Goal: Task Accomplishment & Management: Use online tool/utility

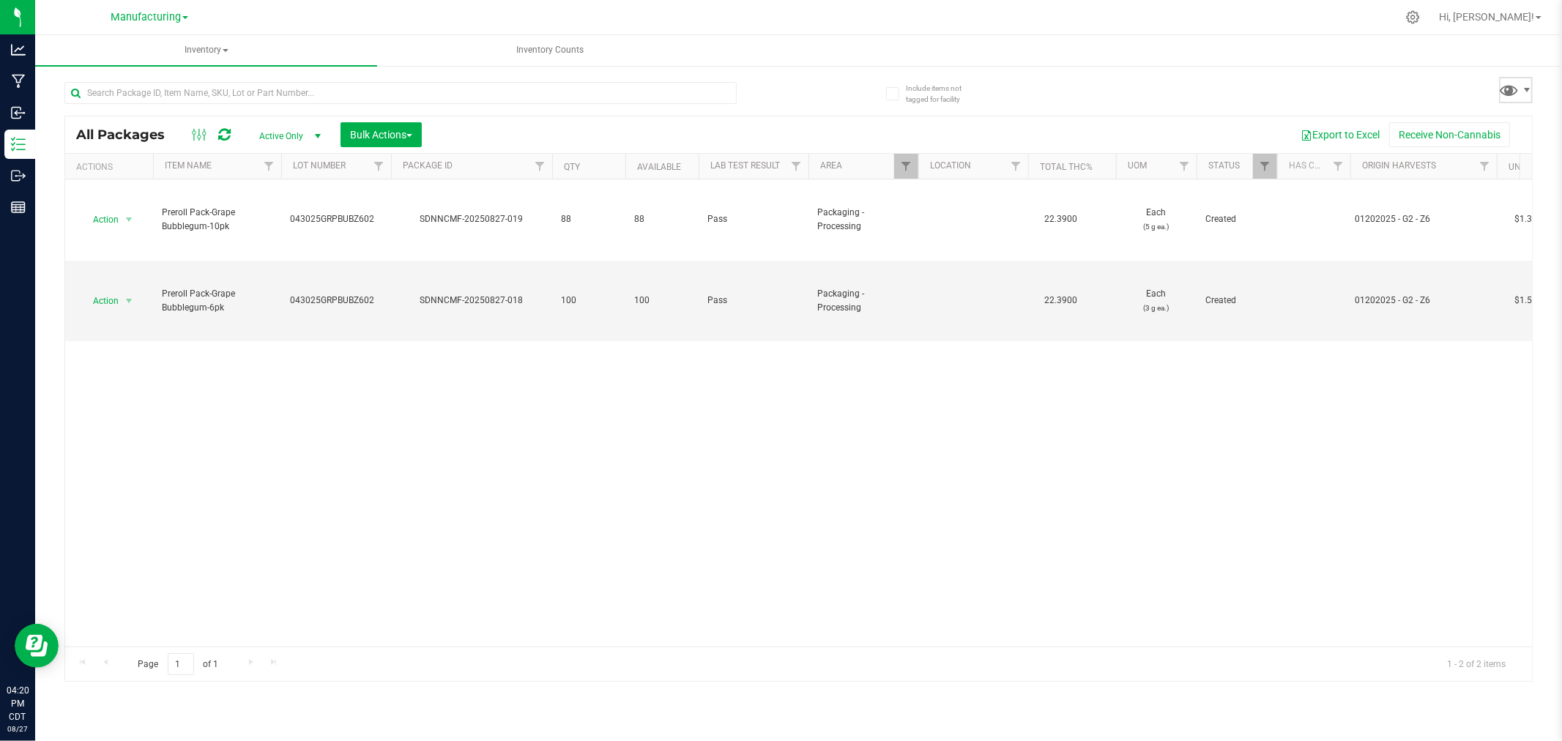
click at [1522, 96] on span at bounding box center [1516, 90] width 34 height 26
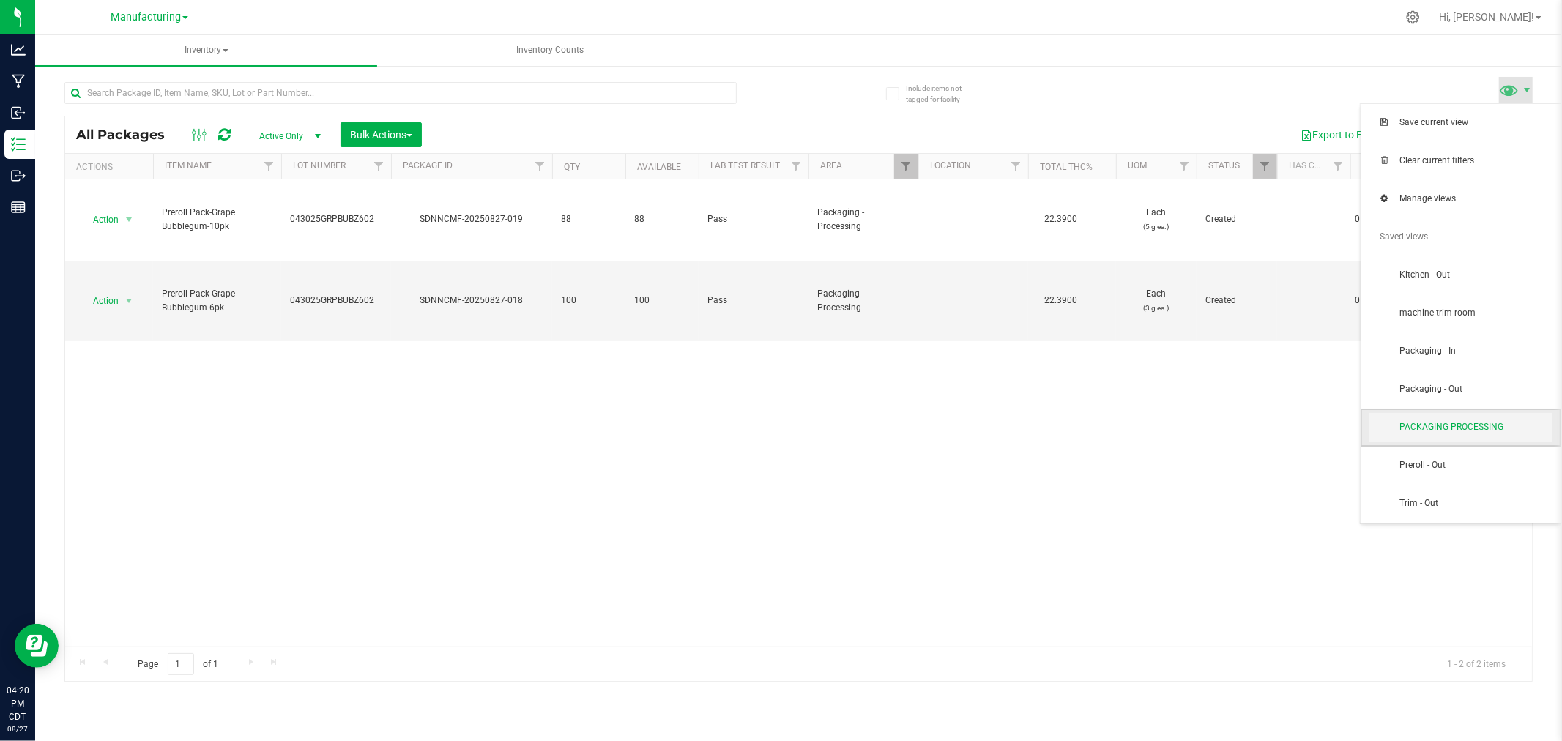
click at [1531, 438] on span "PACKAGING PROCESSING" at bounding box center [1461, 427] width 183 height 29
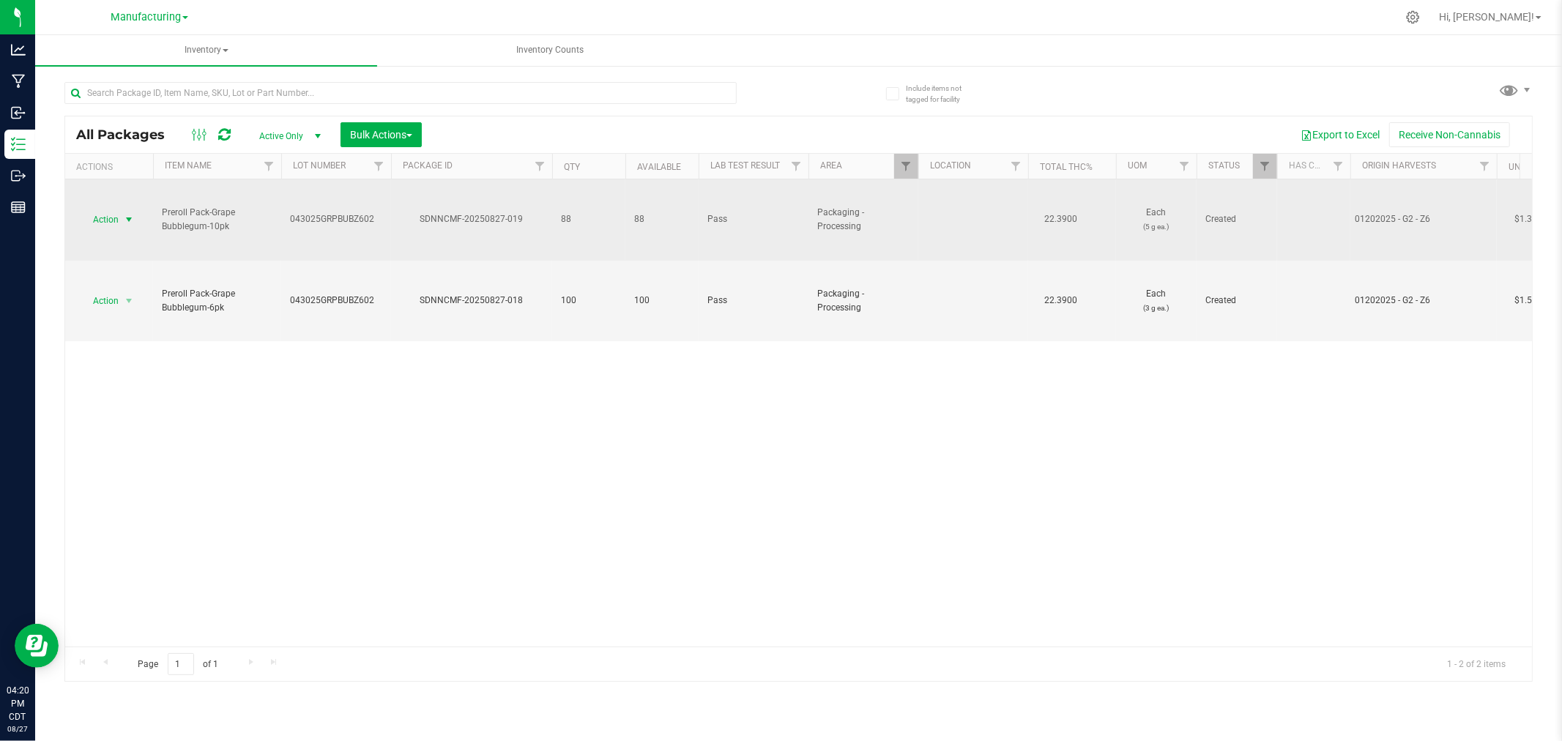
click at [133, 215] on span "select" at bounding box center [129, 220] width 12 height 12
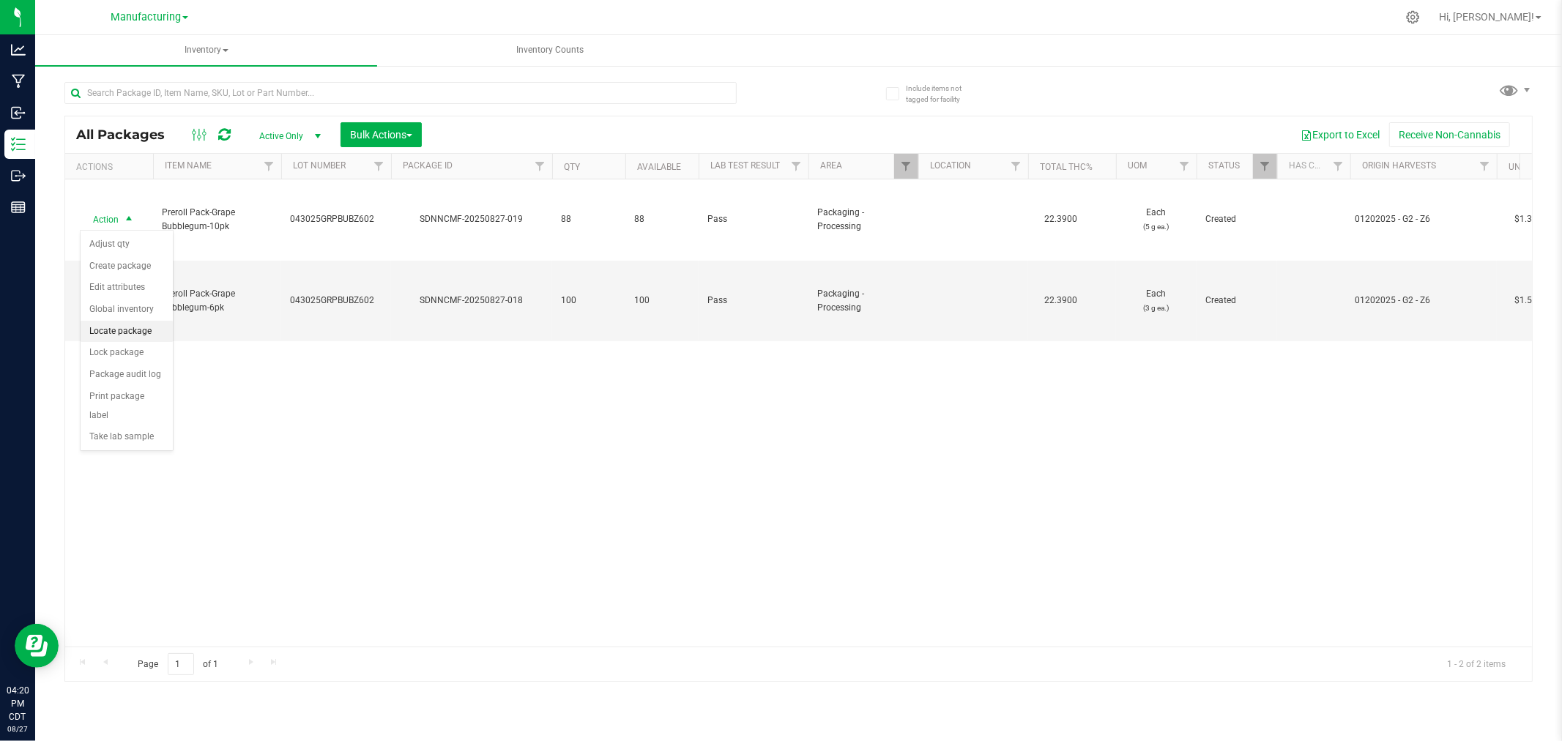
click at [144, 338] on li "Locate package" at bounding box center [127, 332] width 92 height 22
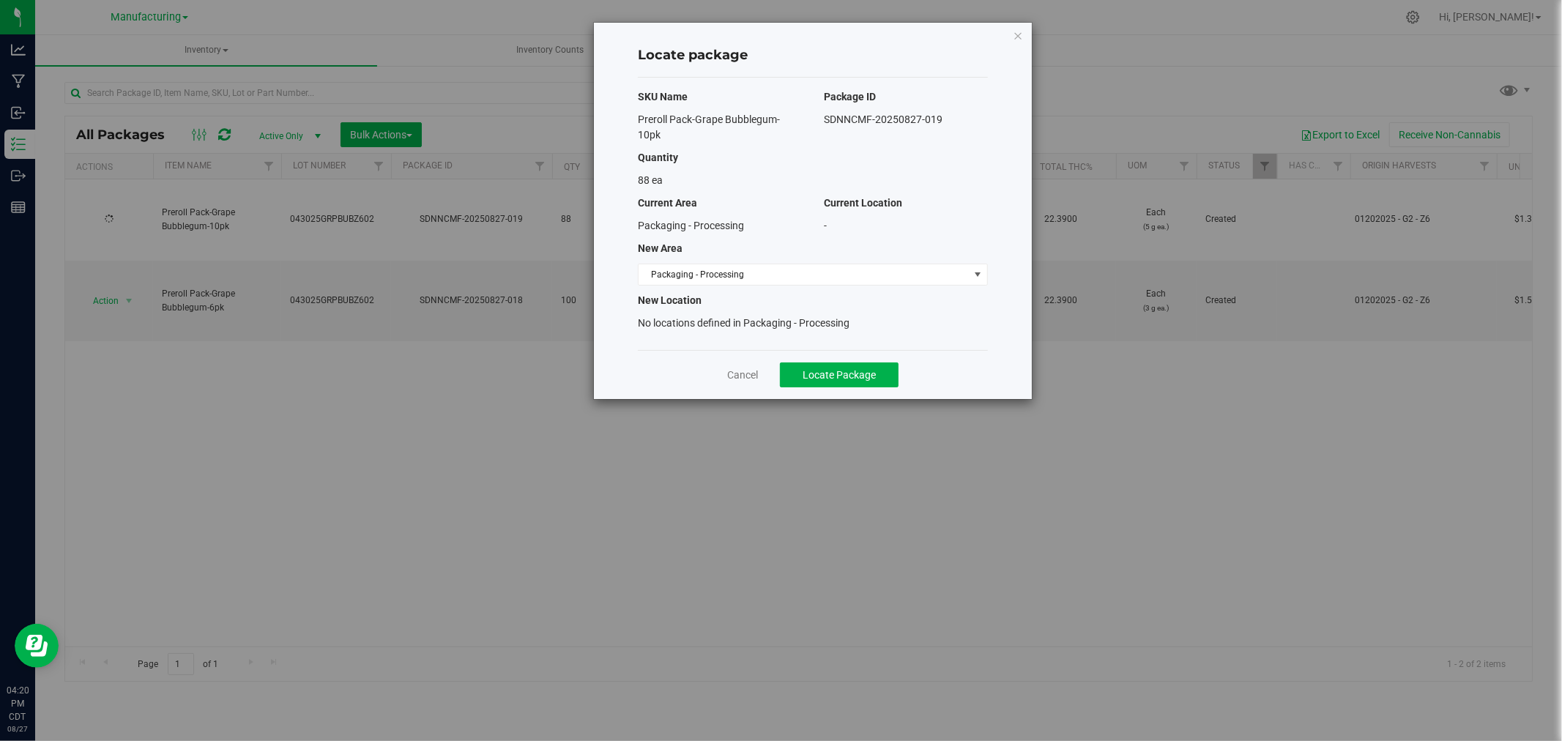
click at [768, 291] on div "SKU Name Package ID Preroll Pack-Grape Bubblegum-10pk SDNNCMF-20250827-019 Quan…" at bounding box center [813, 214] width 350 height 272
click at [769, 283] on span "Packaging - Processing" at bounding box center [804, 274] width 330 height 21
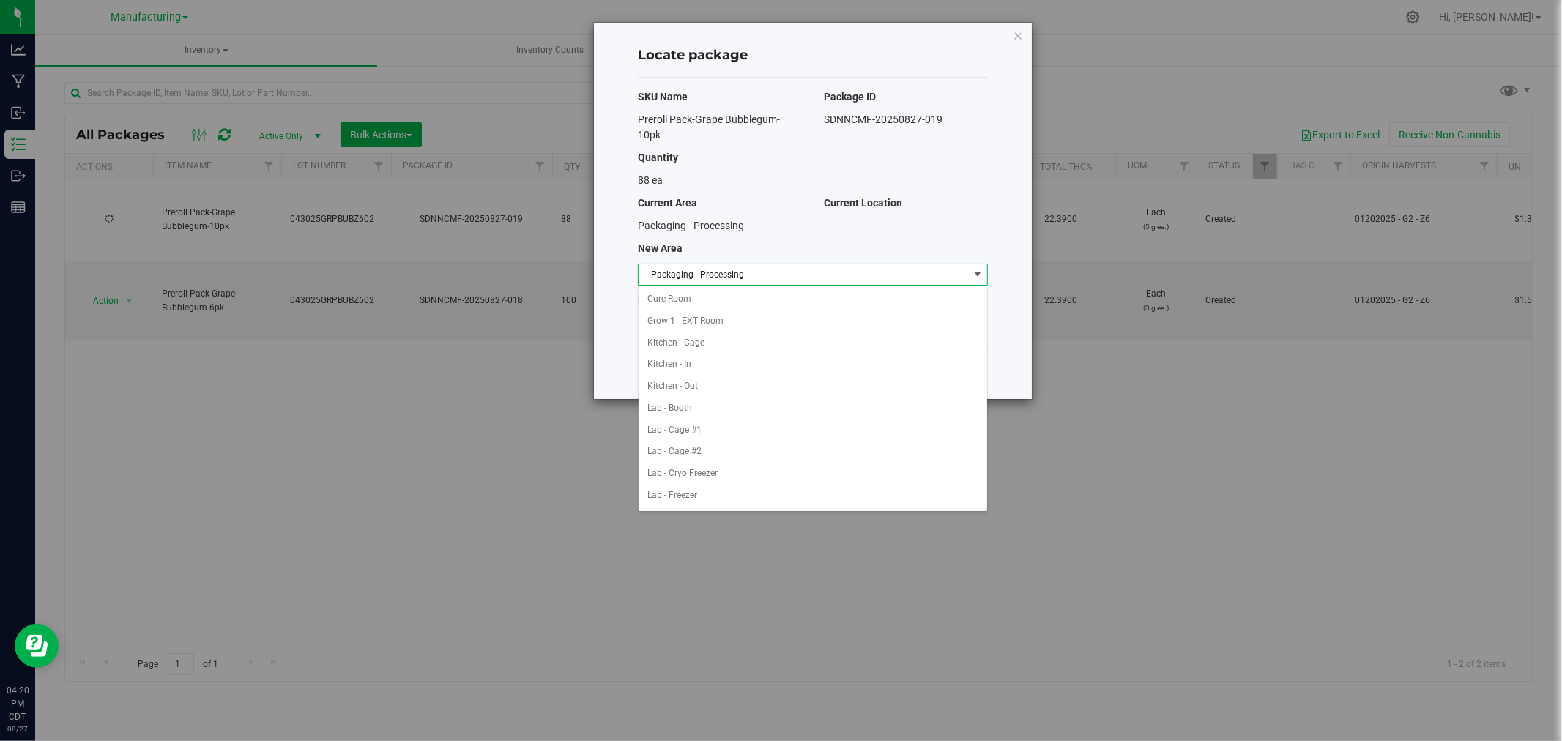
scroll to position [239, 0]
click at [775, 472] on li "Packaging - Out" at bounding box center [813, 474] width 349 height 22
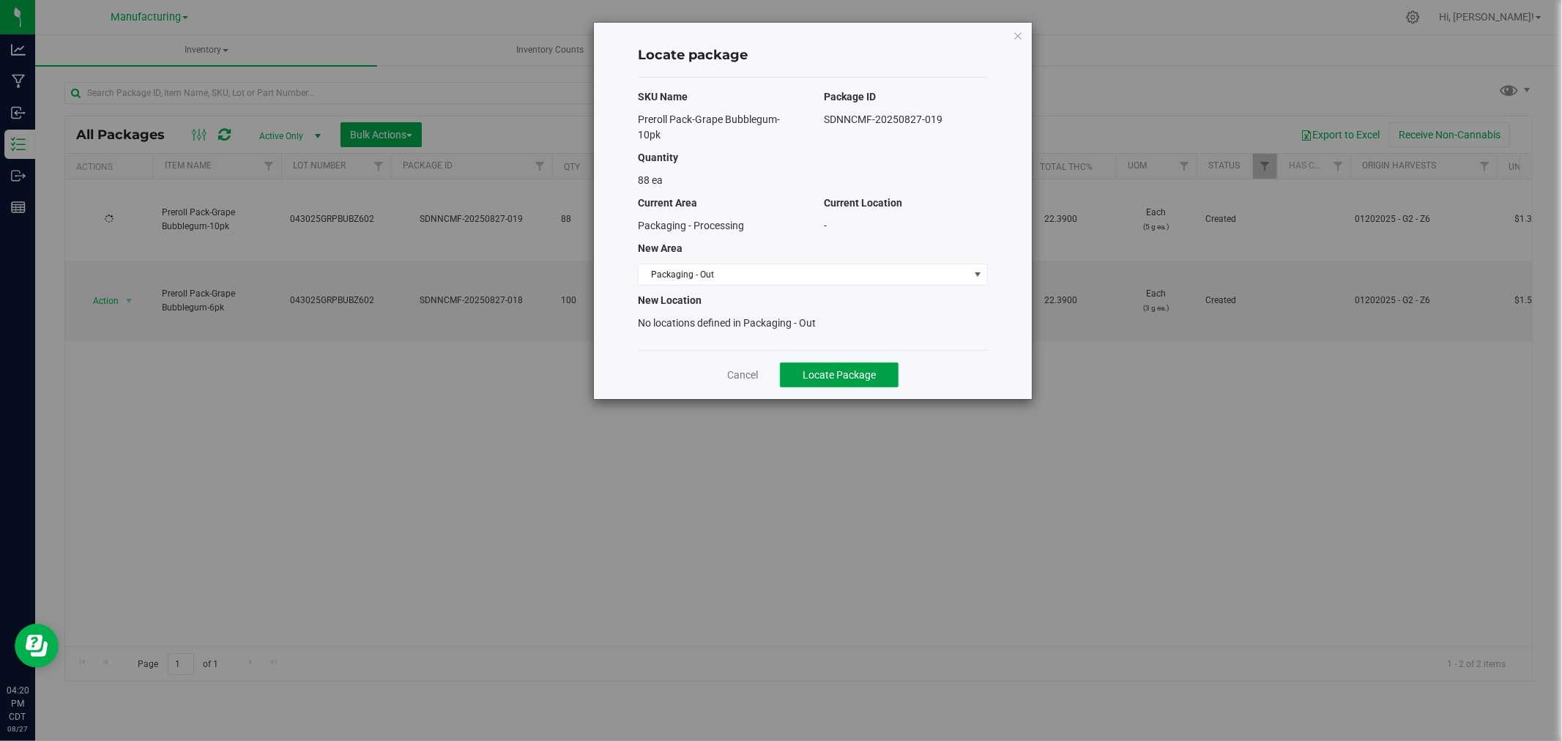
click at [831, 371] on span "Locate Package" at bounding box center [839, 375] width 73 height 12
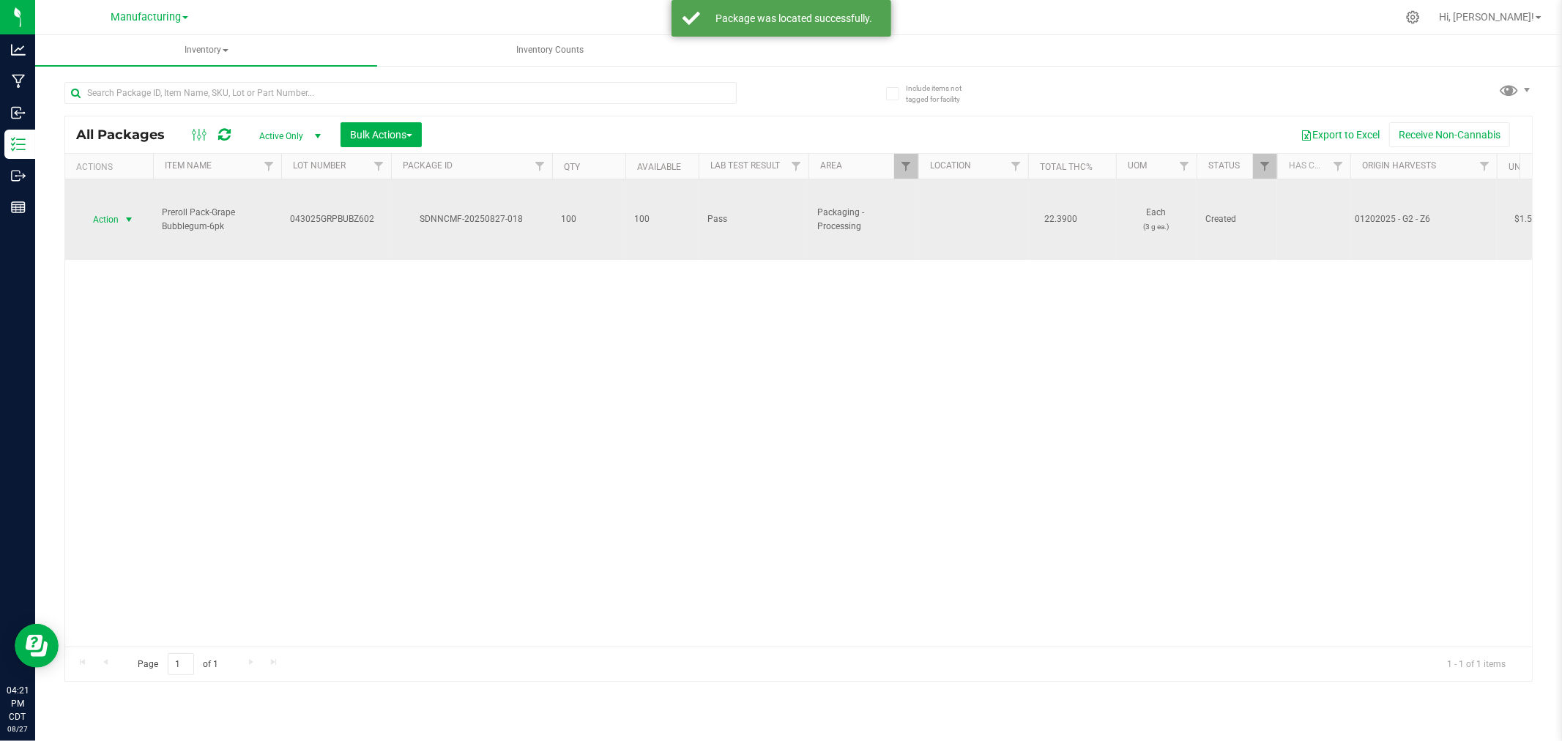
click at [111, 218] on span "Action" at bounding box center [100, 219] width 40 height 21
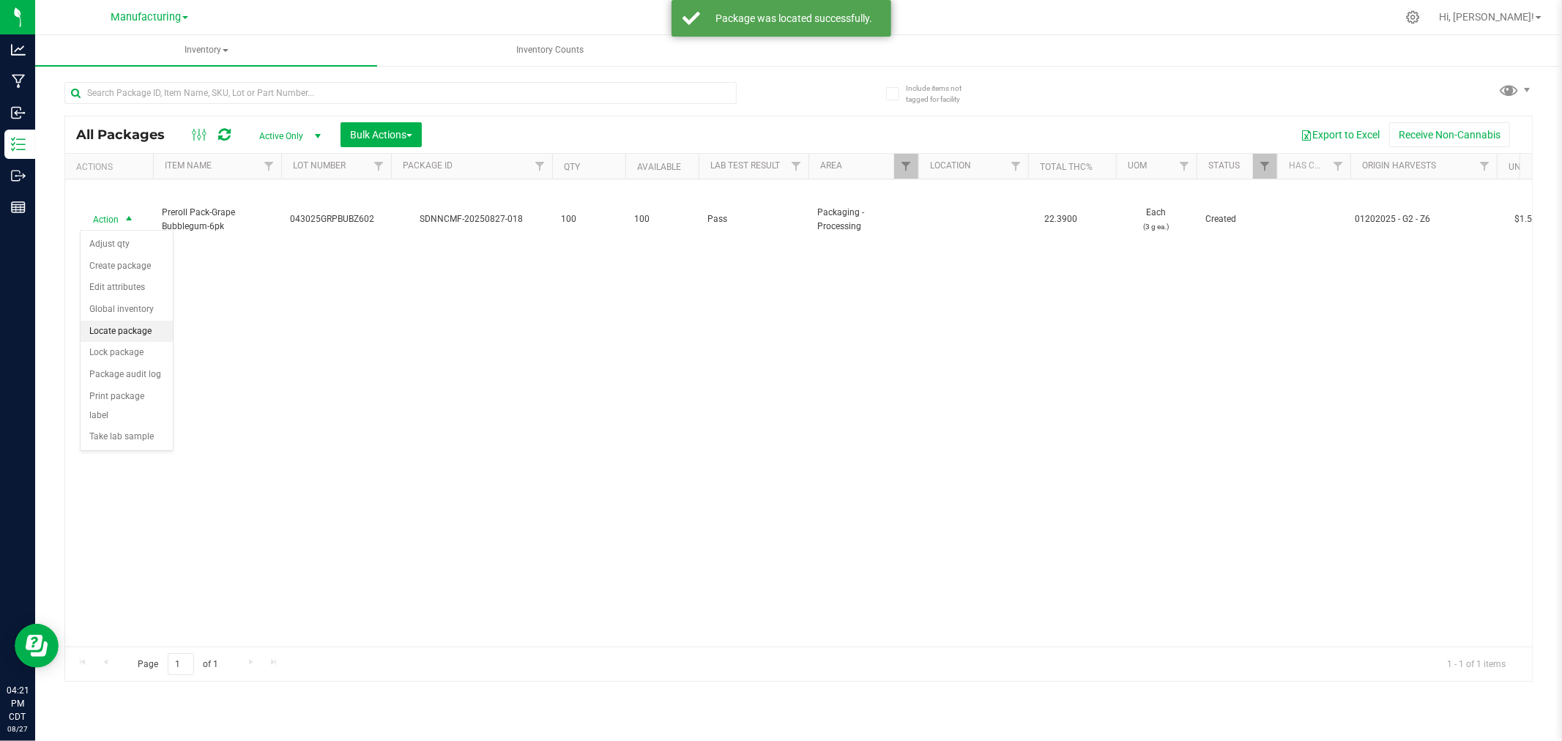
click at [144, 330] on li "Locate package" at bounding box center [127, 332] width 92 height 22
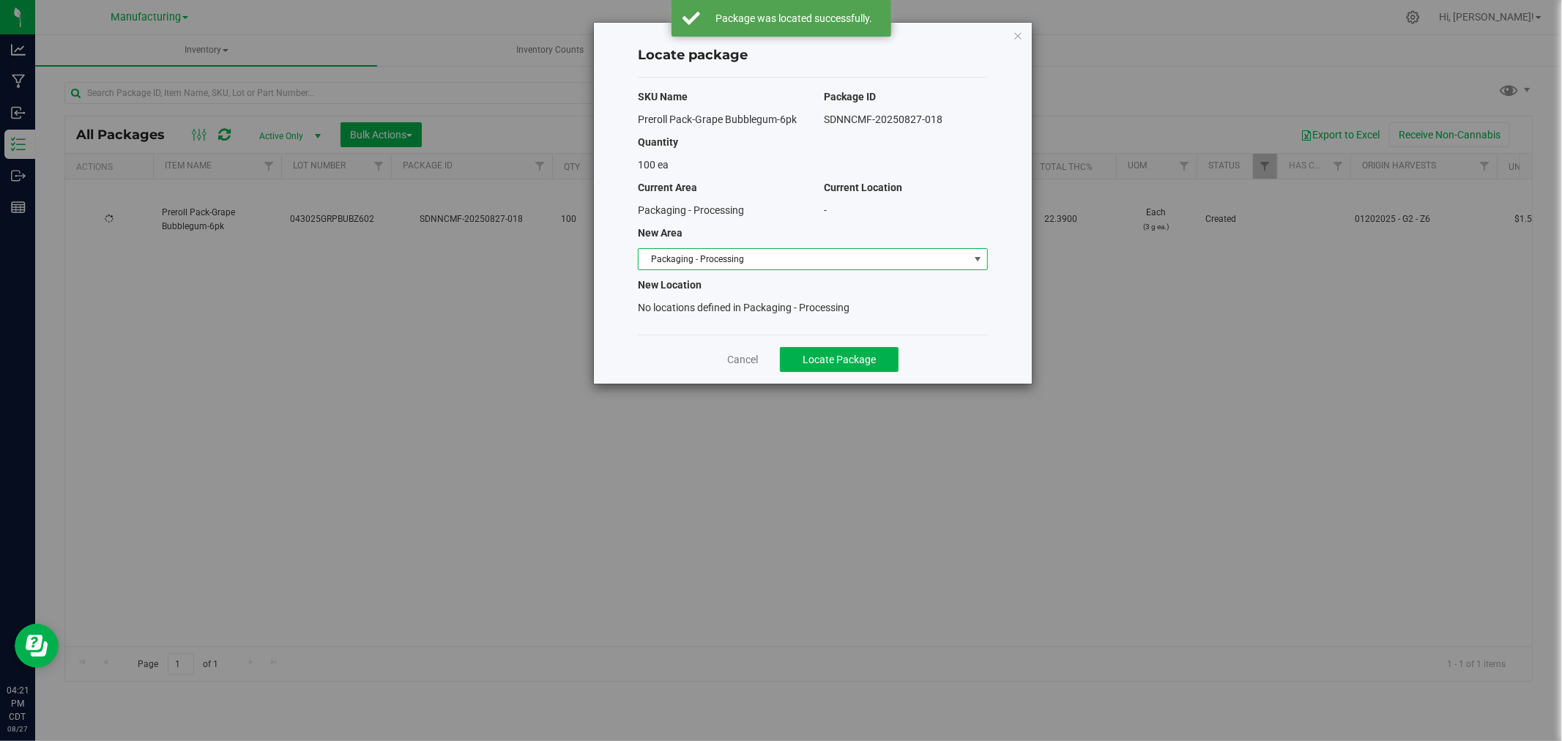
click at [782, 259] on span "Packaging - Processing" at bounding box center [804, 259] width 330 height 21
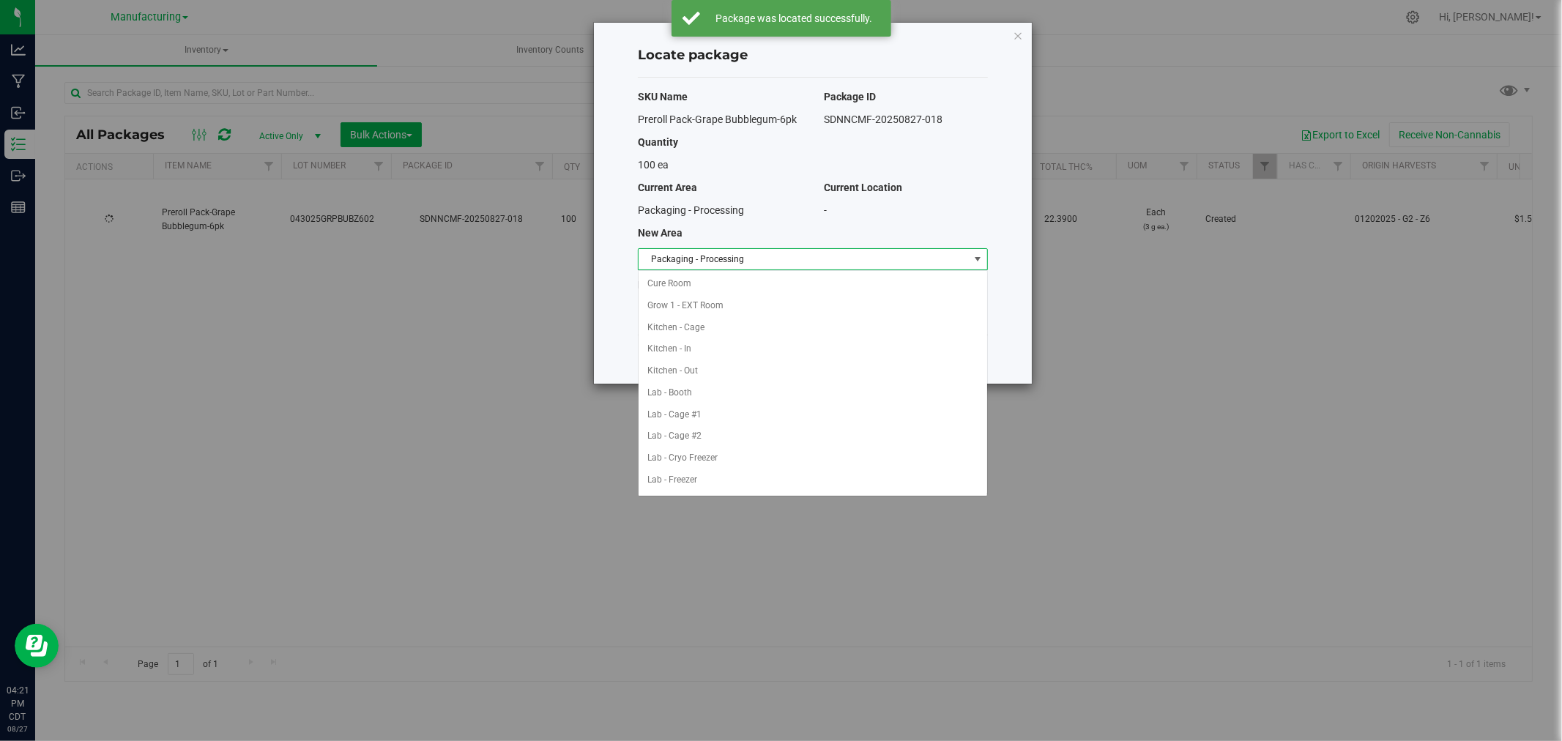
scroll to position [239, 0]
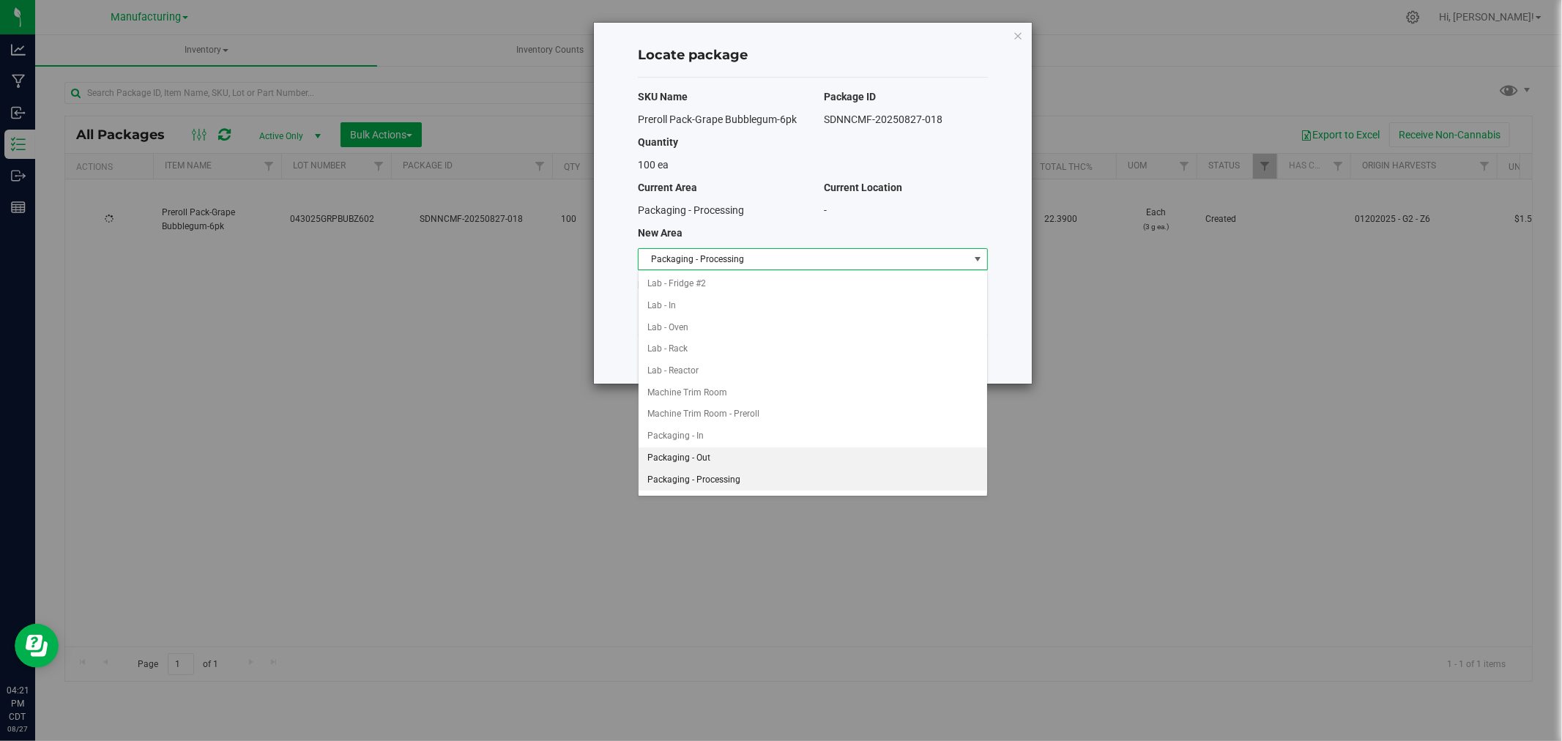
click at [767, 455] on li "Packaging - Out" at bounding box center [813, 458] width 349 height 22
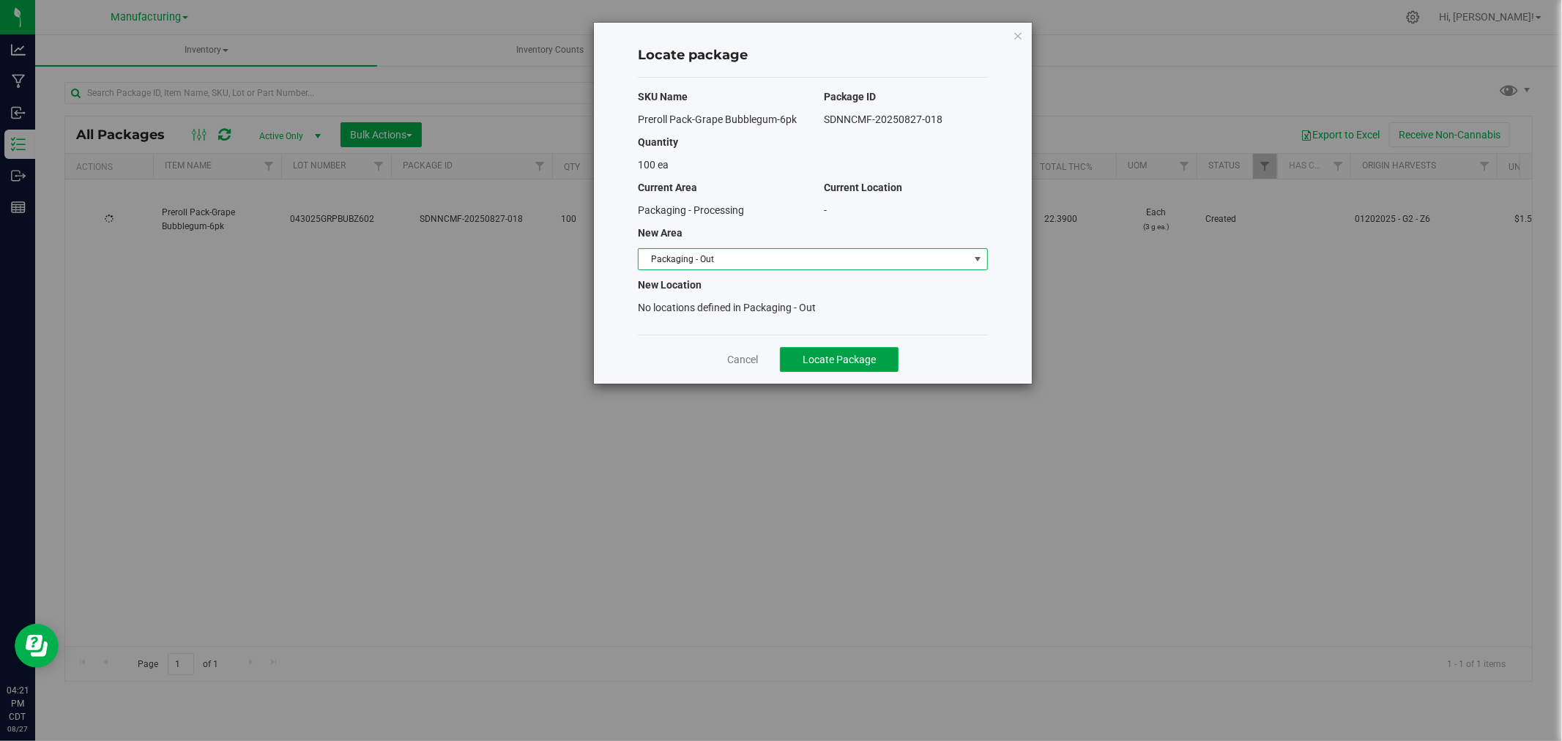
click at [831, 362] on span "Locate Package" at bounding box center [839, 360] width 73 height 12
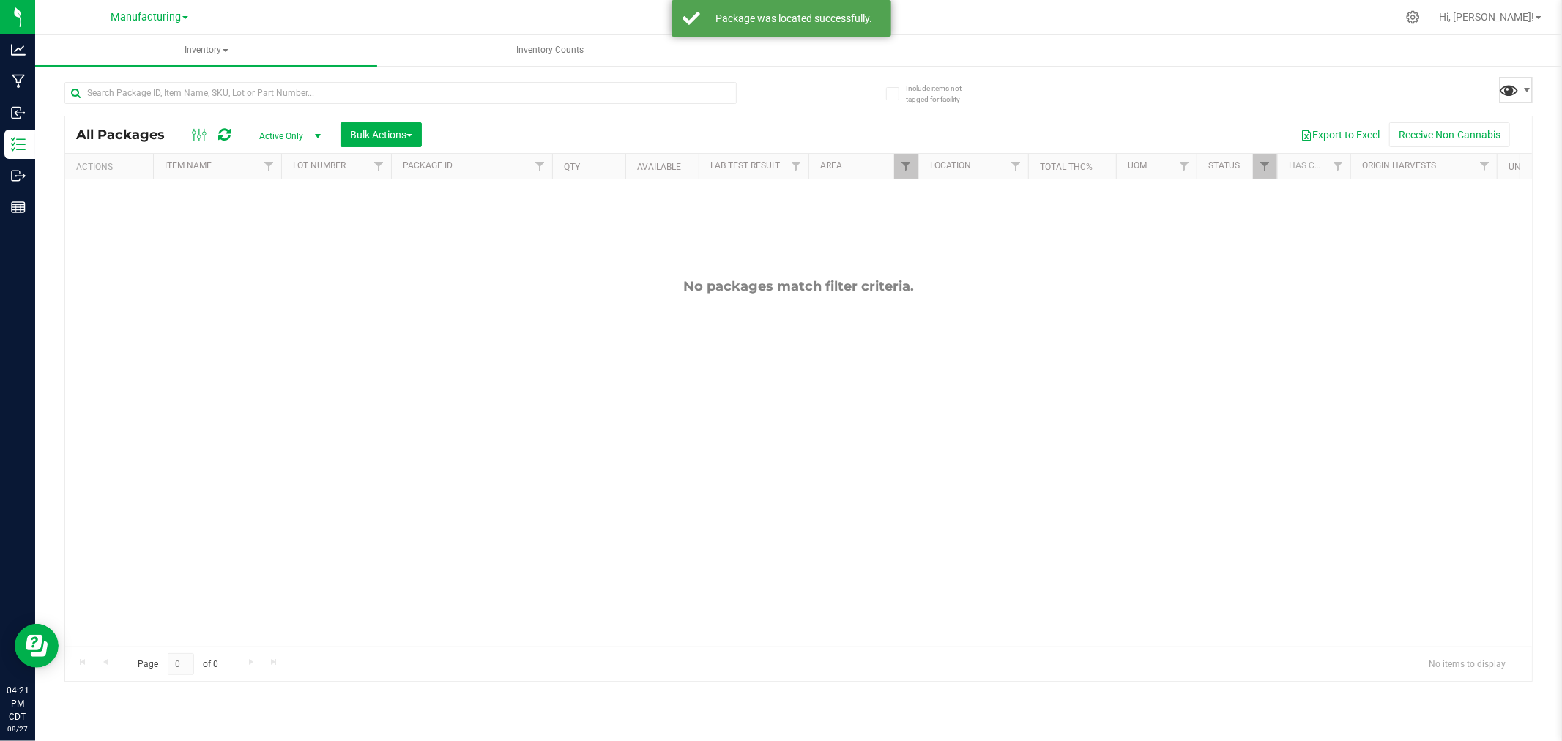
click at [1506, 94] on span at bounding box center [1509, 89] width 21 height 21
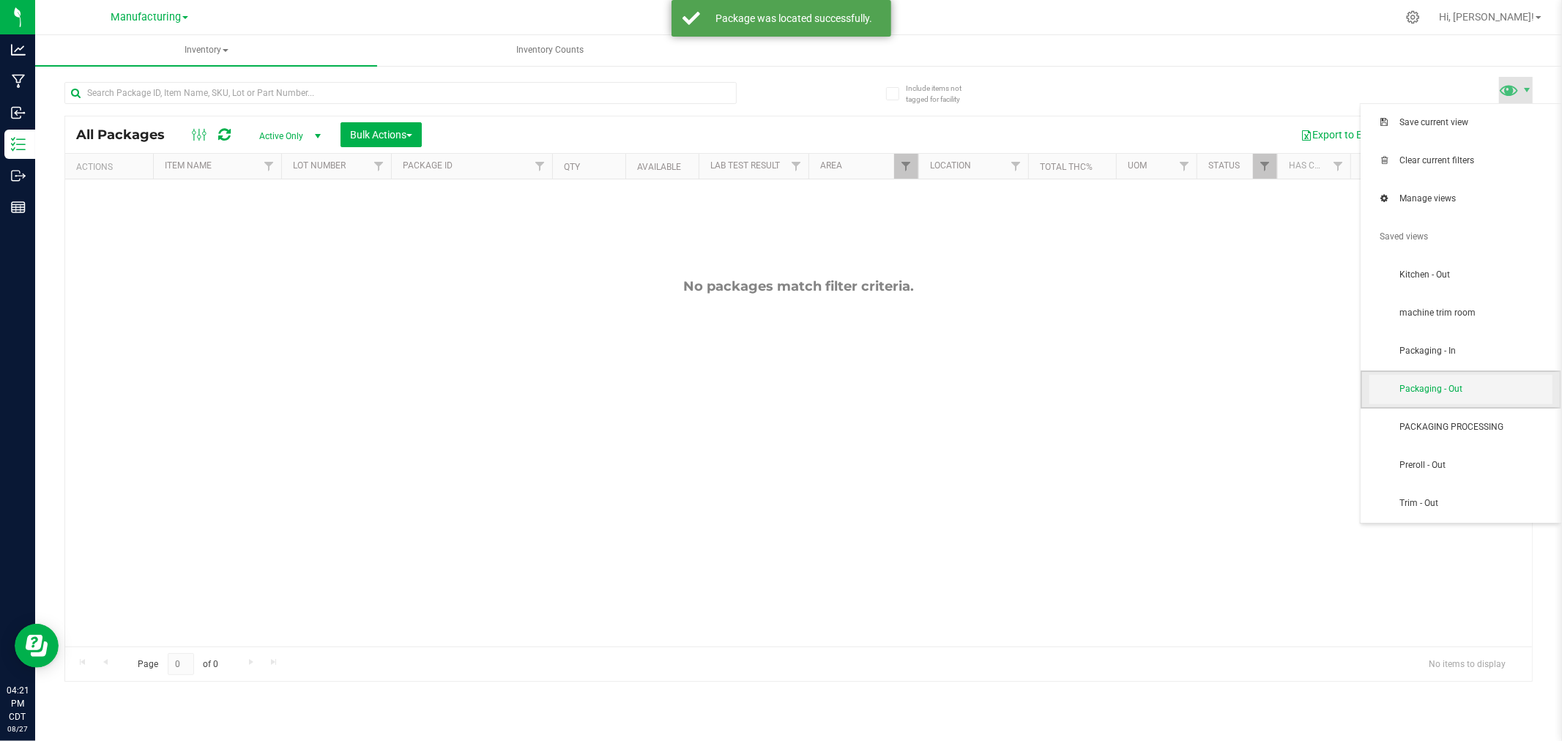
click at [1484, 393] on span "Packaging - Out" at bounding box center [1476, 389] width 152 height 12
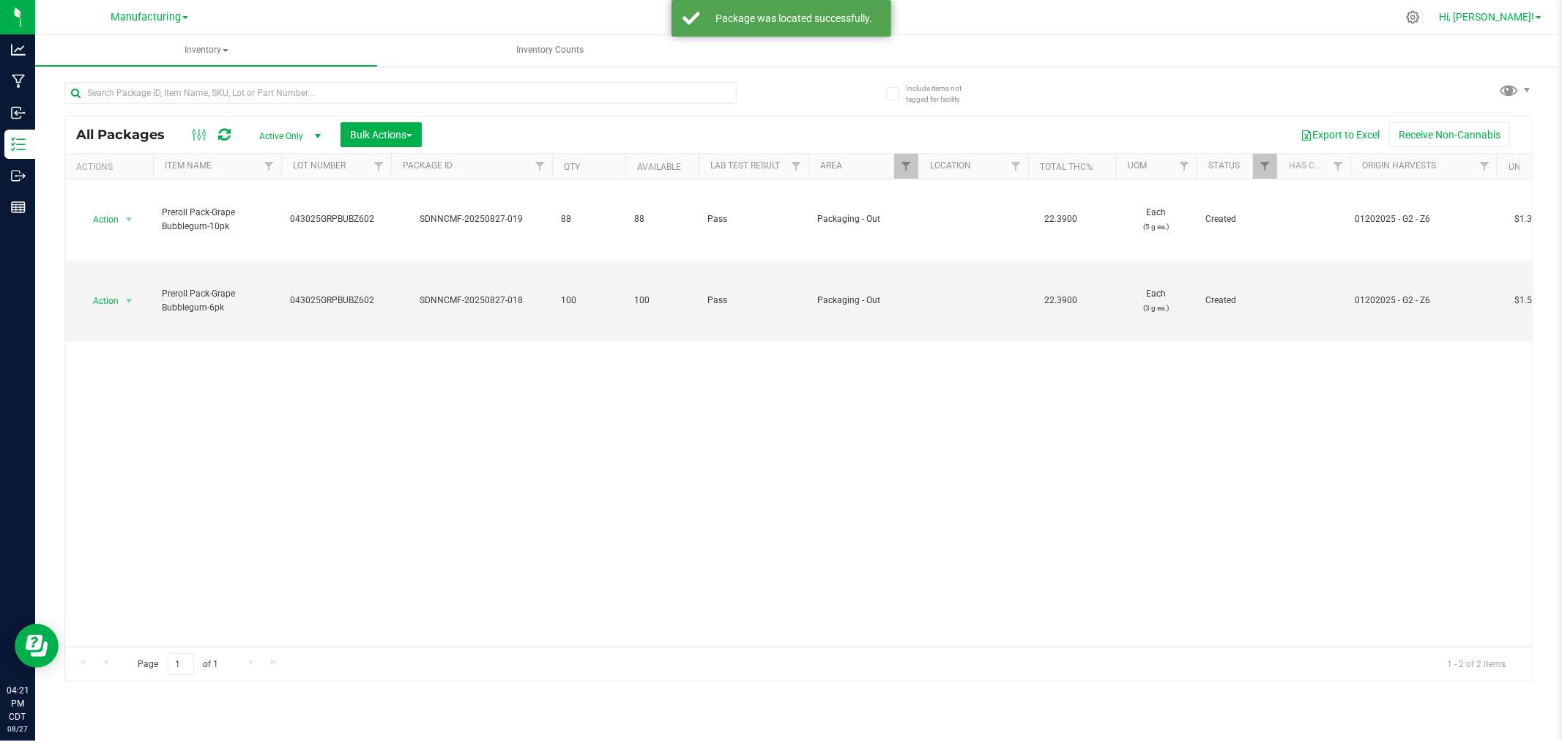
click at [1502, 18] on span "Hi, [PERSON_NAME]!" at bounding box center [1486, 17] width 95 height 12
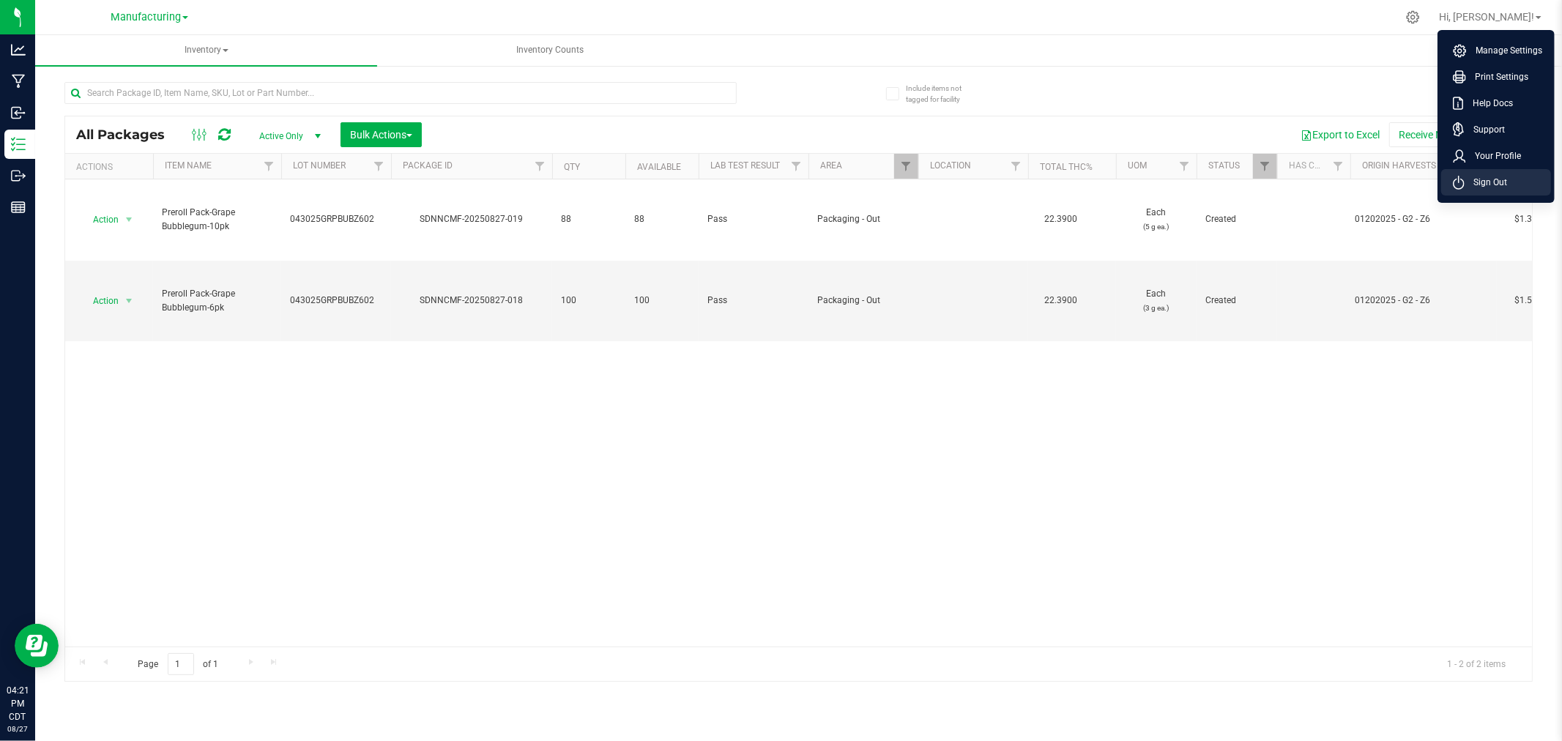
click at [1468, 190] on li "Sign Out" at bounding box center [1496, 182] width 110 height 26
